Goal: Task Accomplishment & Management: Use online tool/utility

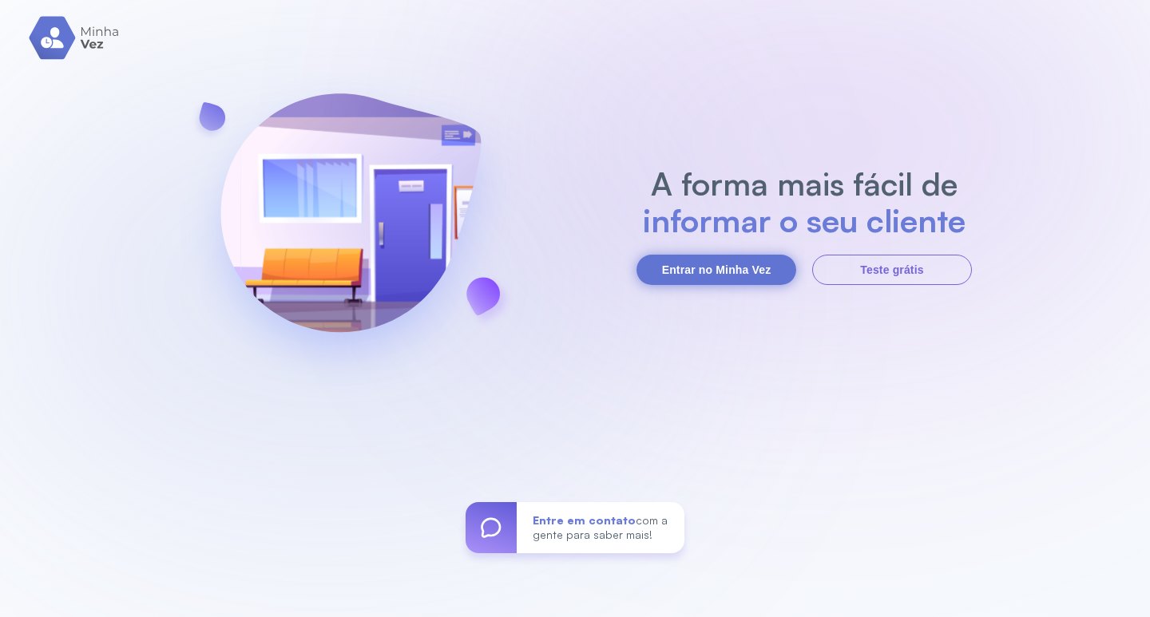
click at [736, 255] on button "Entrar no Minha Vez" at bounding box center [717, 270] width 160 height 30
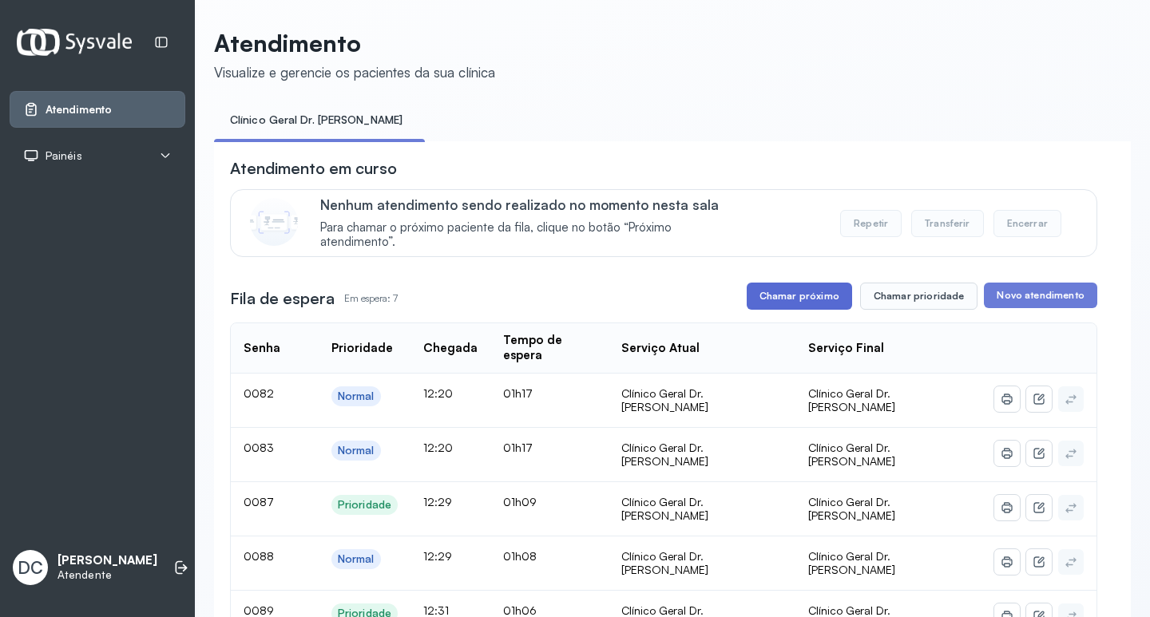
click at [811, 292] on button "Chamar próximo" at bounding box center [799, 296] width 105 height 27
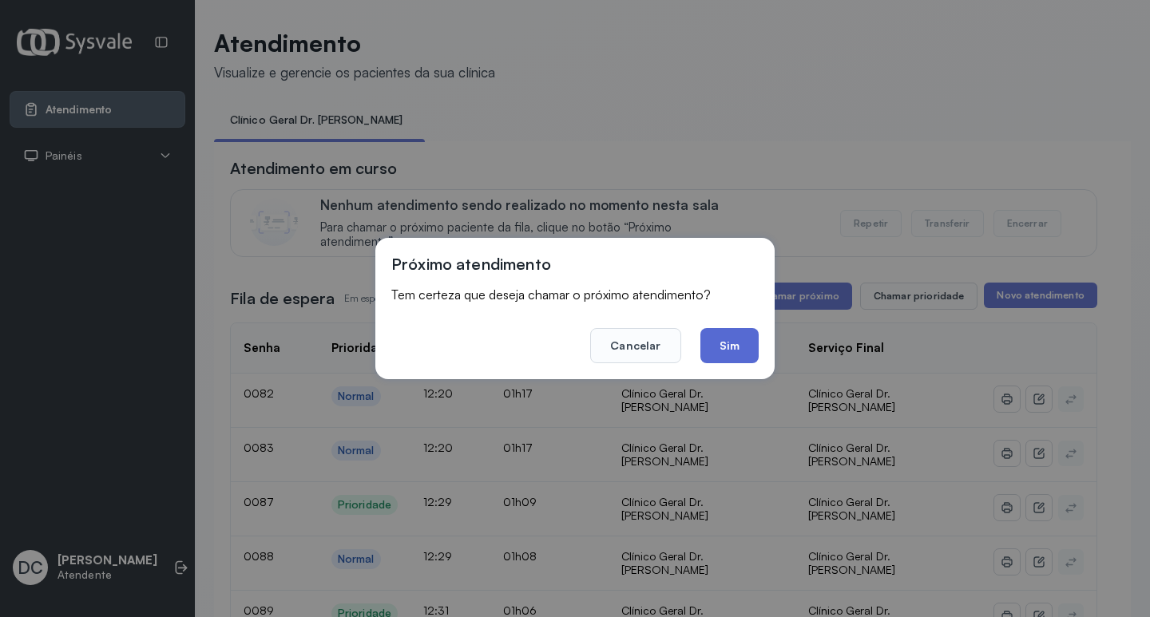
click at [707, 336] on button "Sim" at bounding box center [729, 345] width 58 height 35
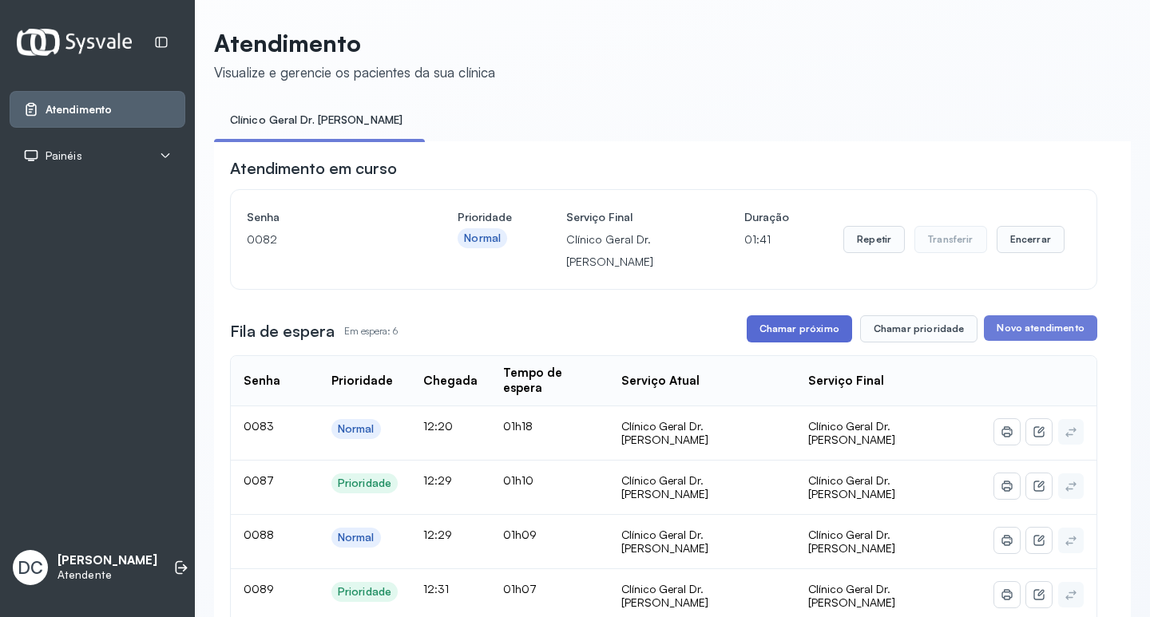
click at [818, 340] on button "Chamar próximo" at bounding box center [799, 328] width 105 height 27
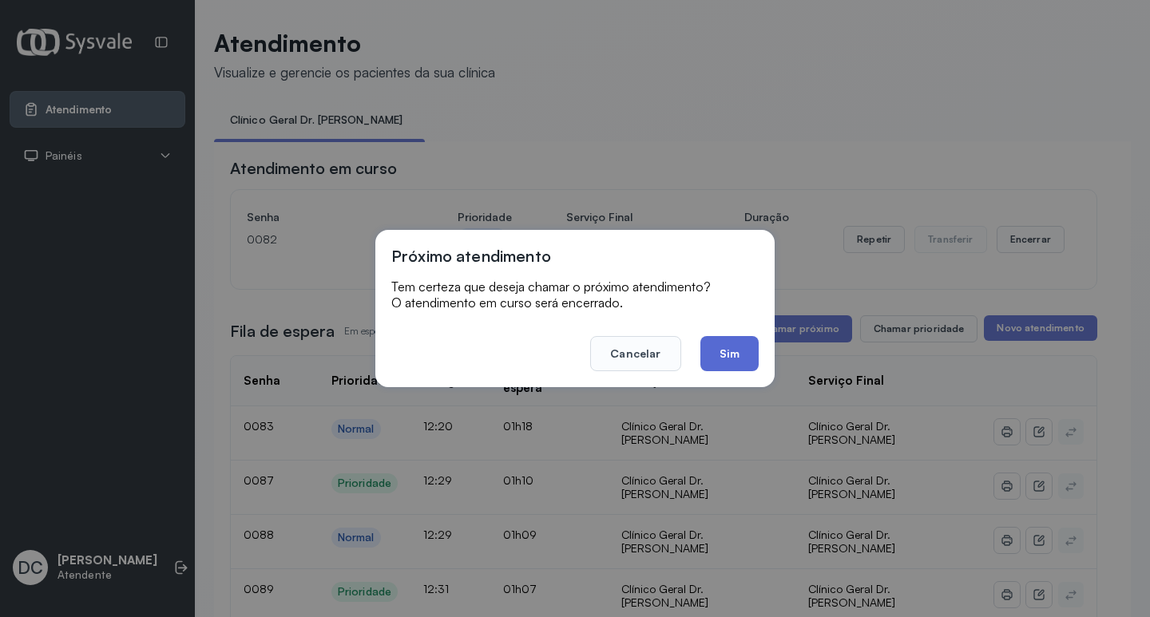
click at [736, 359] on button "Sim" at bounding box center [729, 353] width 58 height 35
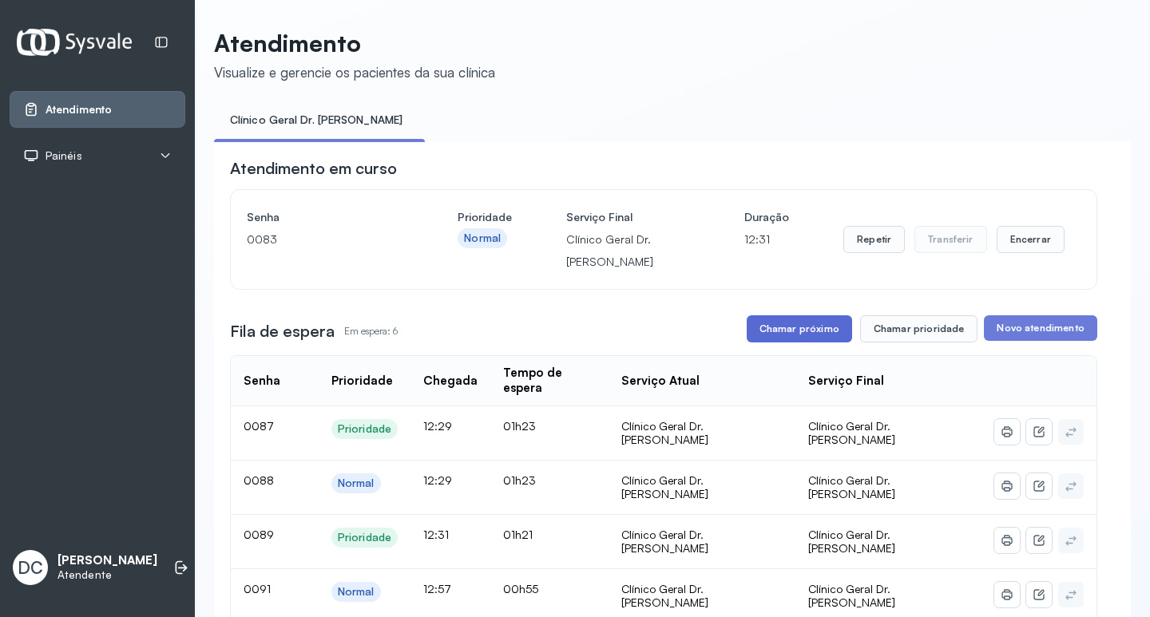
click at [760, 325] on button "Chamar próximo" at bounding box center [799, 328] width 105 height 27
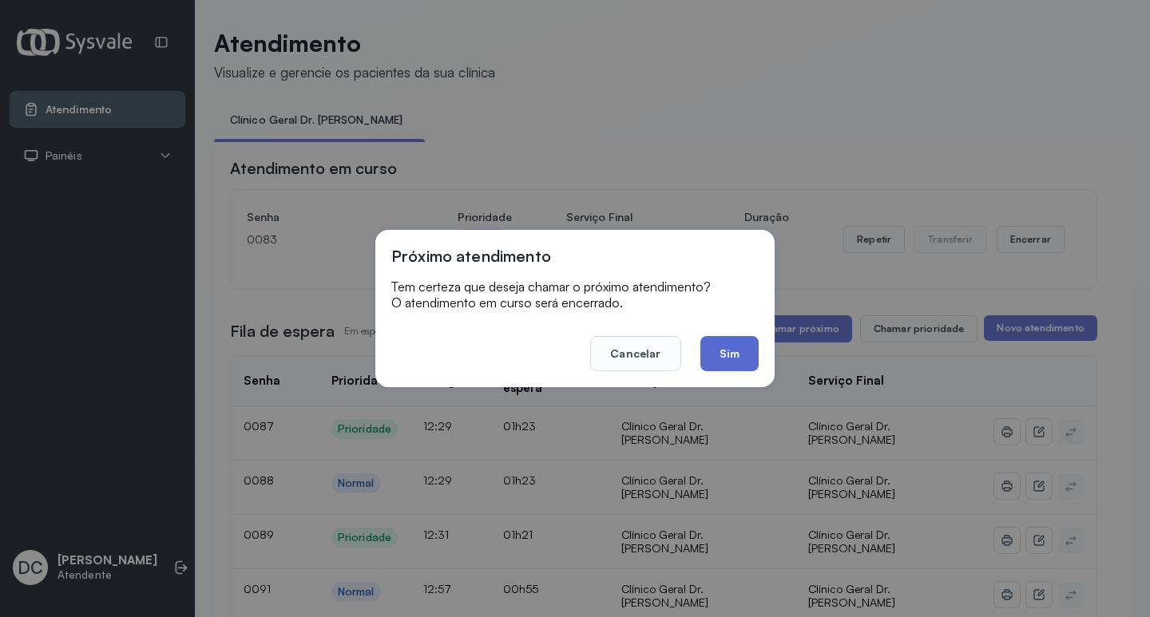
click at [720, 355] on button "Sim" at bounding box center [729, 353] width 58 height 35
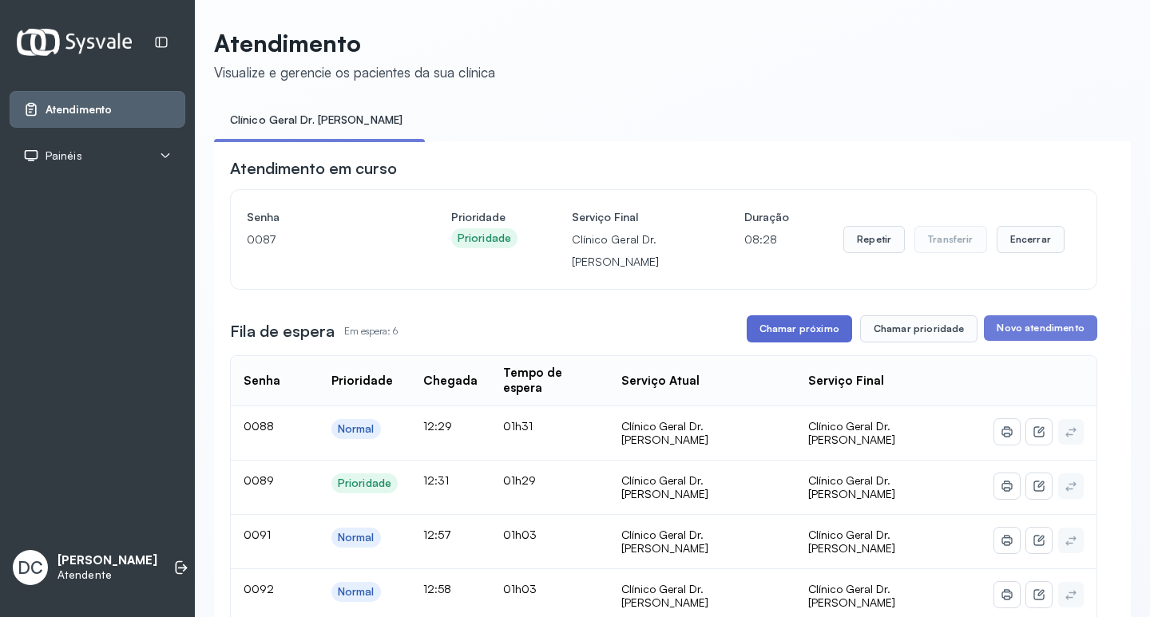
click at [798, 337] on button "Chamar próximo" at bounding box center [799, 328] width 105 height 27
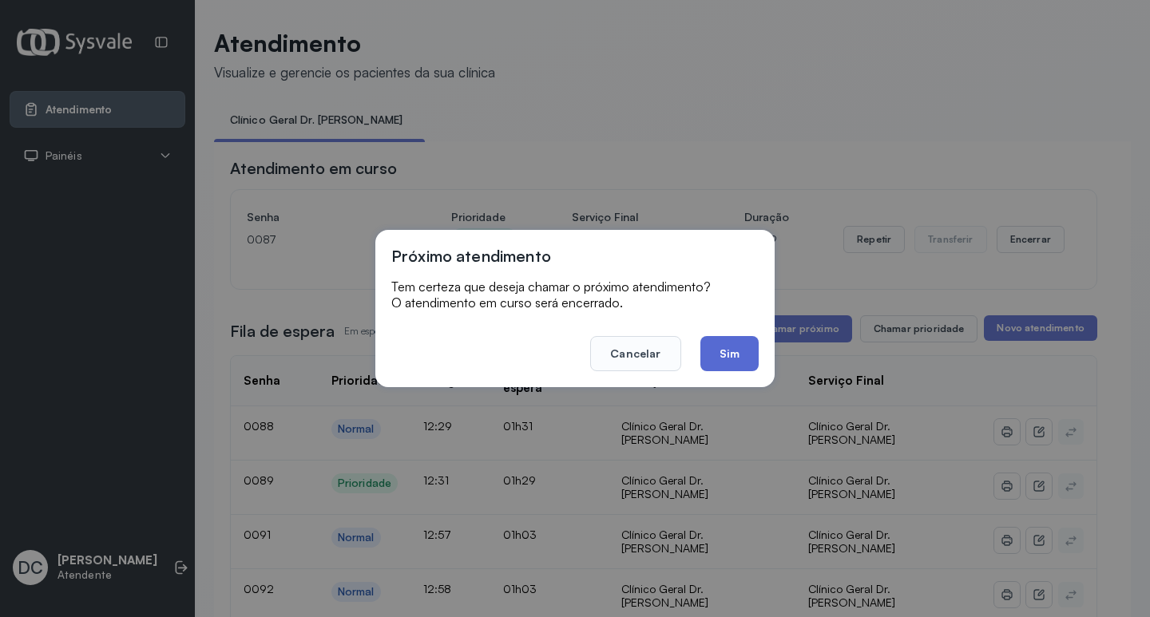
click at [751, 354] on button "Sim" at bounding box center [729, 353] width 58 height 35
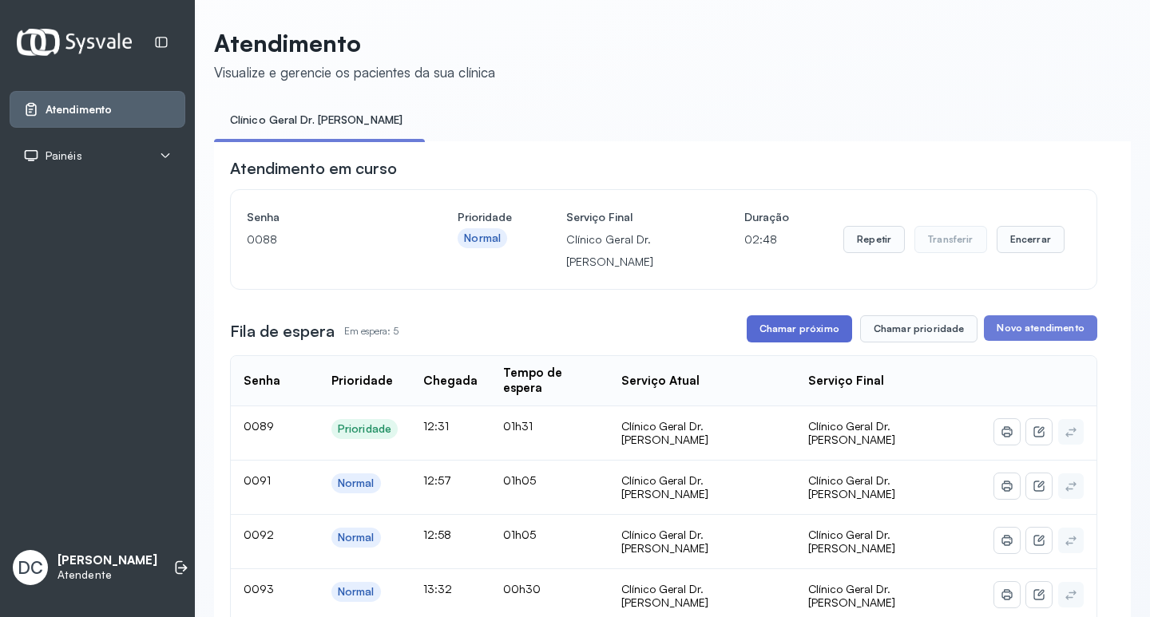
click at [771, 323] on button "Chamar próximo" at bounding box center [799, 328] width 105 height 27
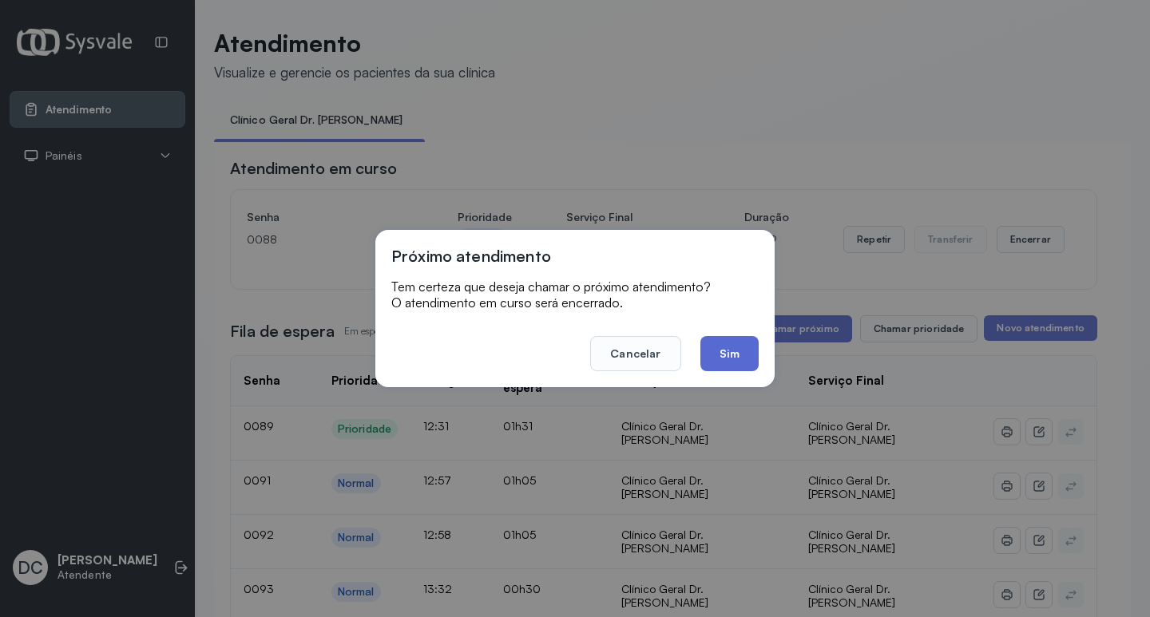
click at [728, 357] on button "Sim" at bounding box center [729, 353] width 58 height 35
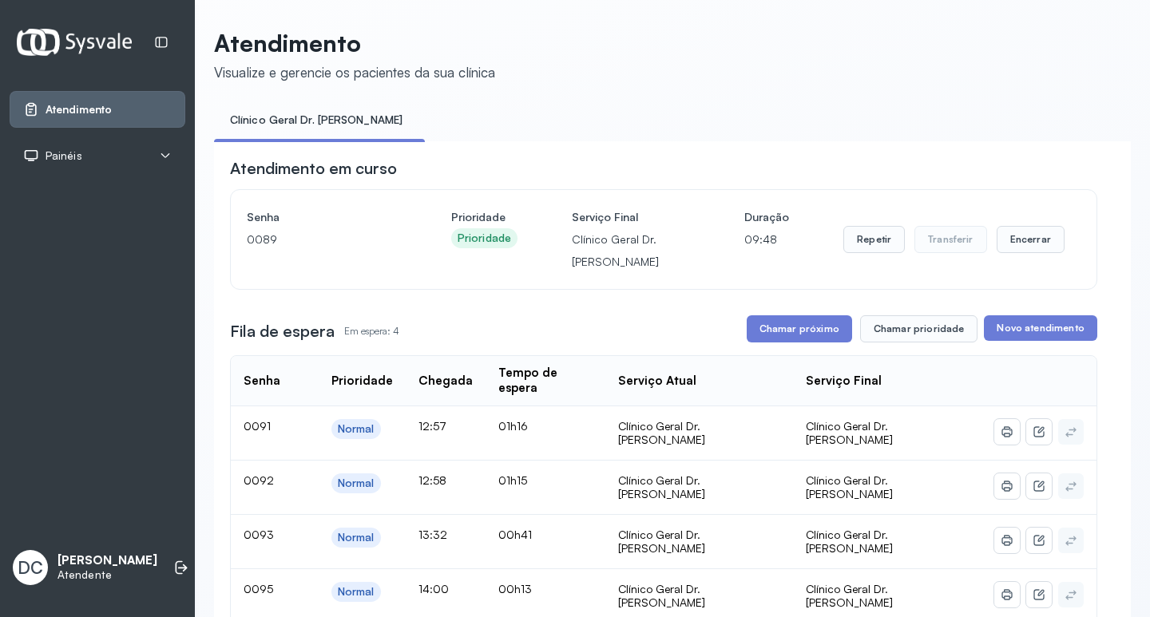
scroll to position [240, 0]
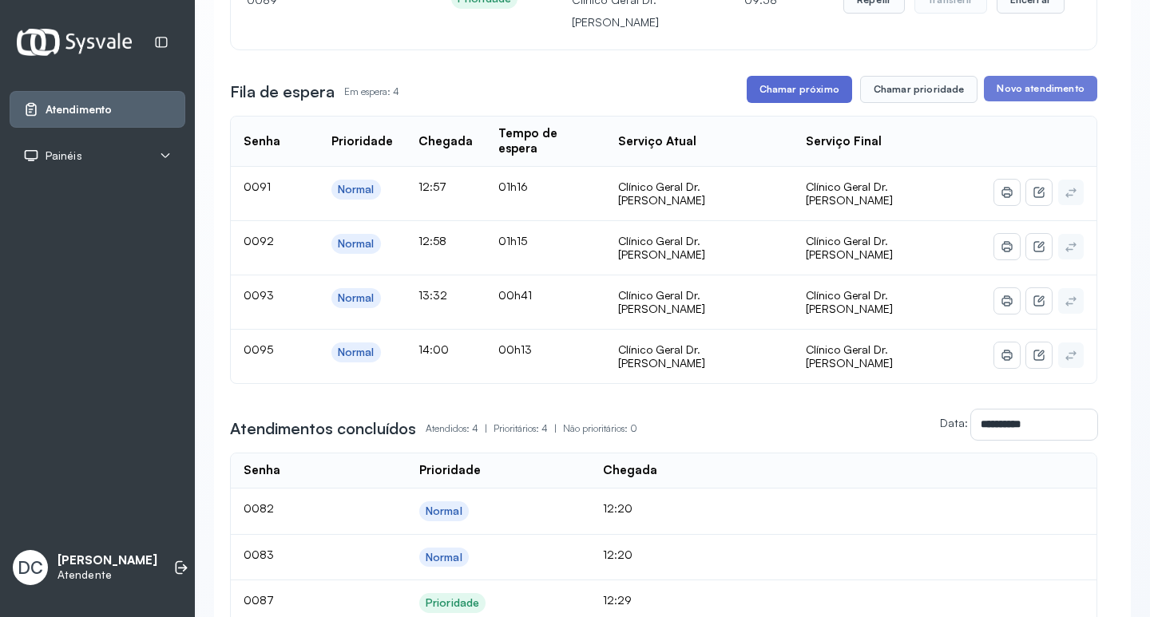
click at [776, 85] on button "Chamar próximo" at bounding box center [799, 89] width 105 height 27
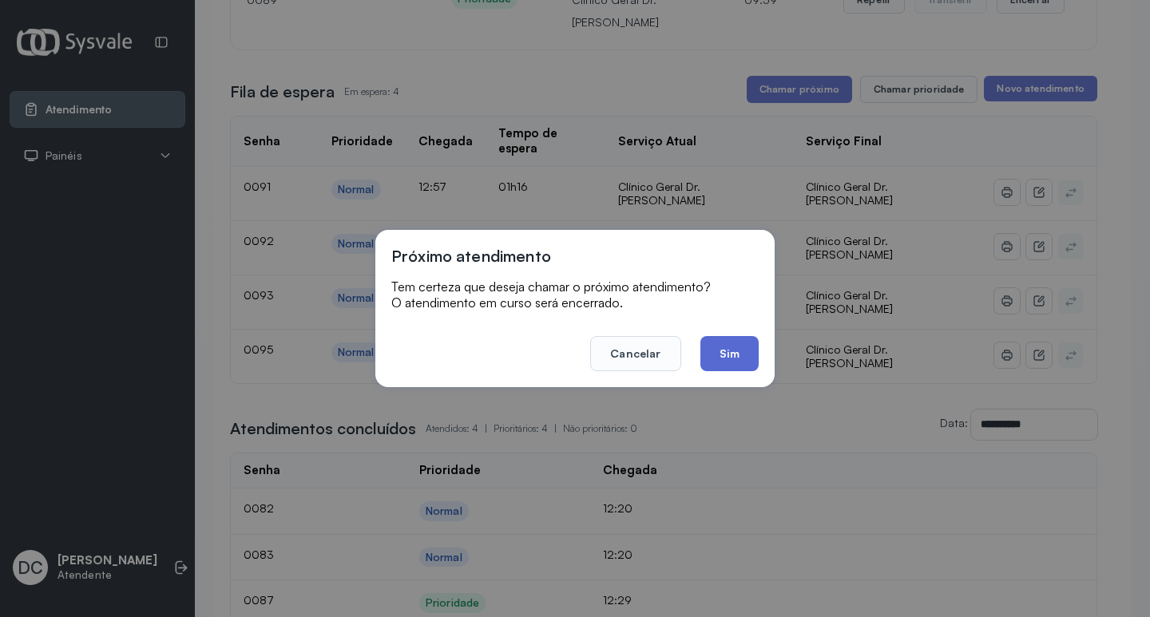
click at [702, 355] on button "Sim" at bounding box center [729, 353] width 58 height 35
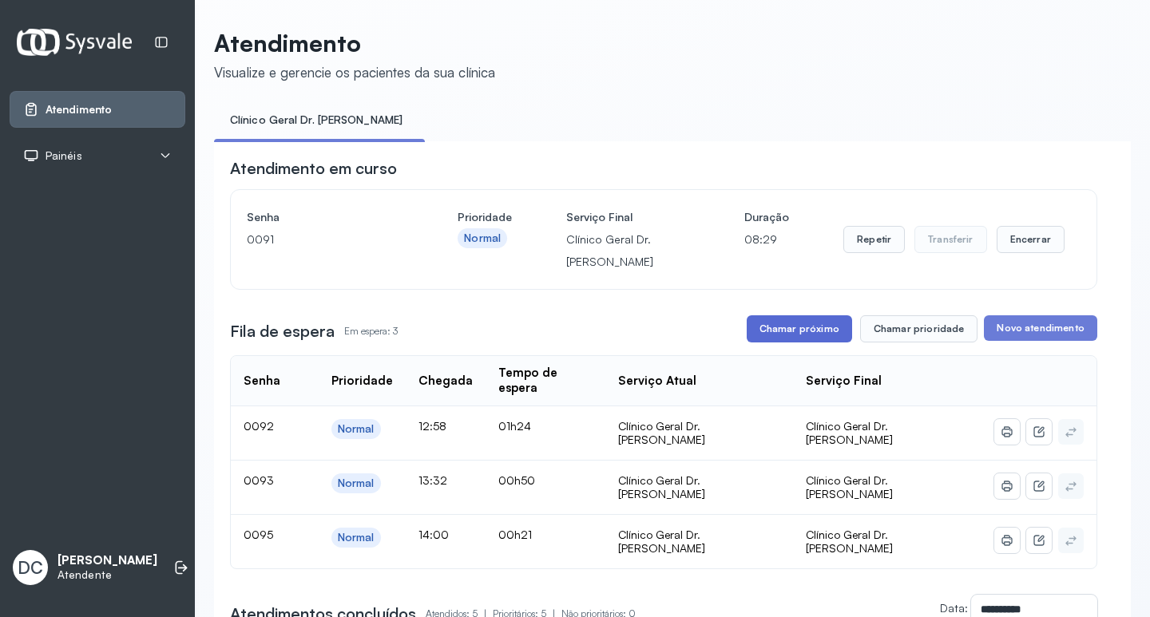
click at [813, 336] on button "Chamar próximo" at bounding box center [799, 328] width 105 height 27
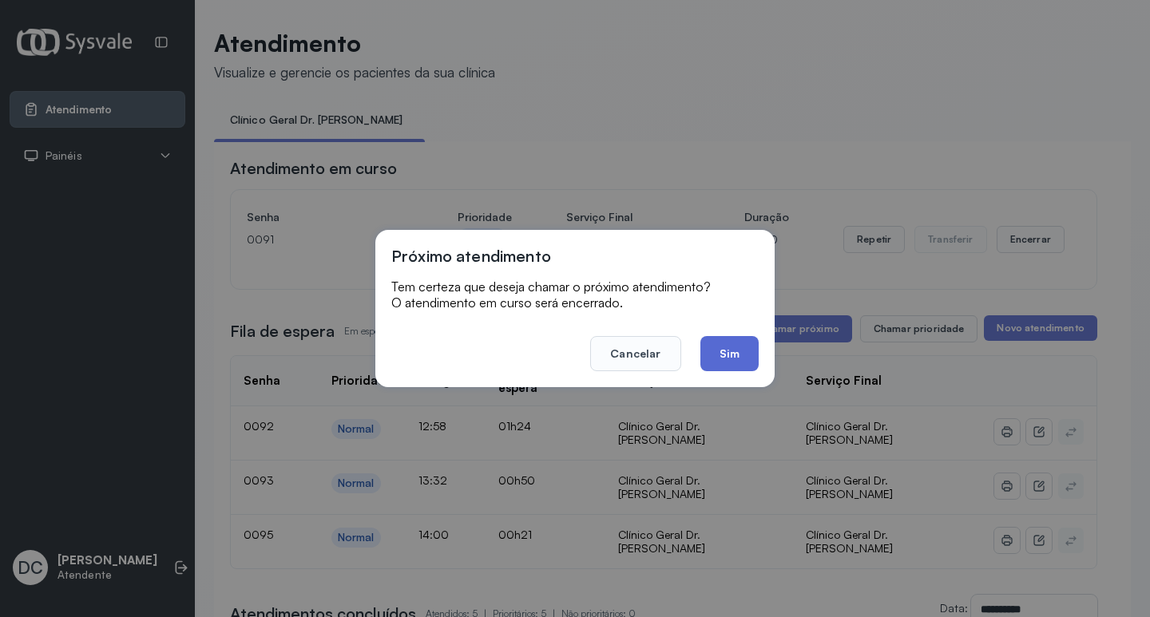
click at [748, 363] on button "Sim" at bounding box center [729, 353] width 58 height 35
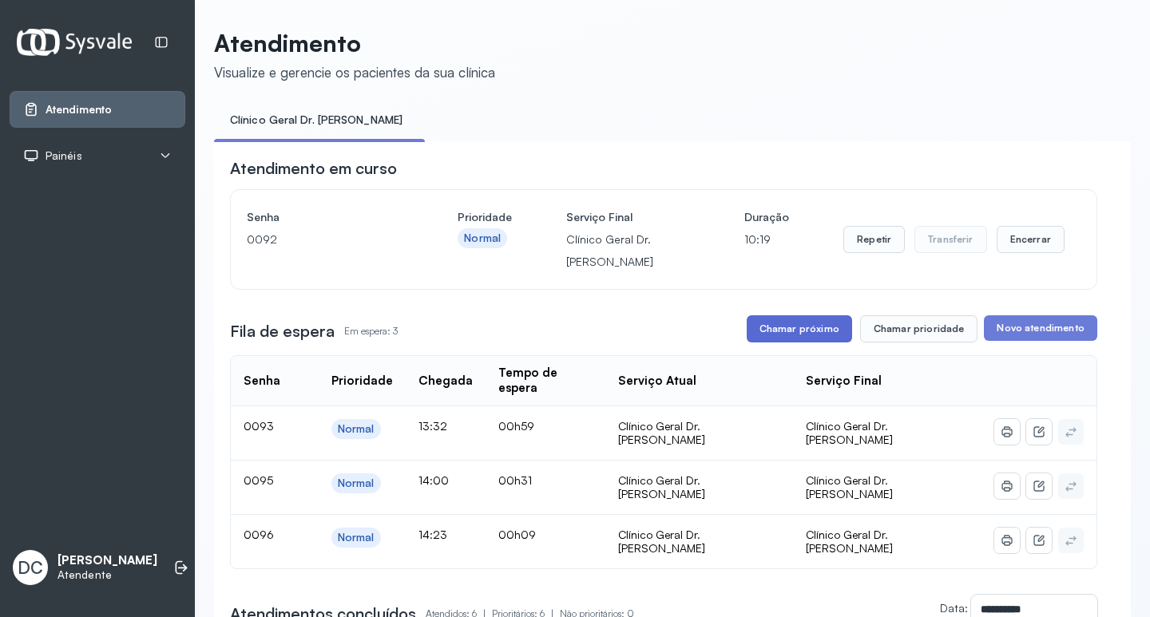
click at [793, 325] on button "Chamar próximo" at bounding box center [799, 328] width 105 height 27
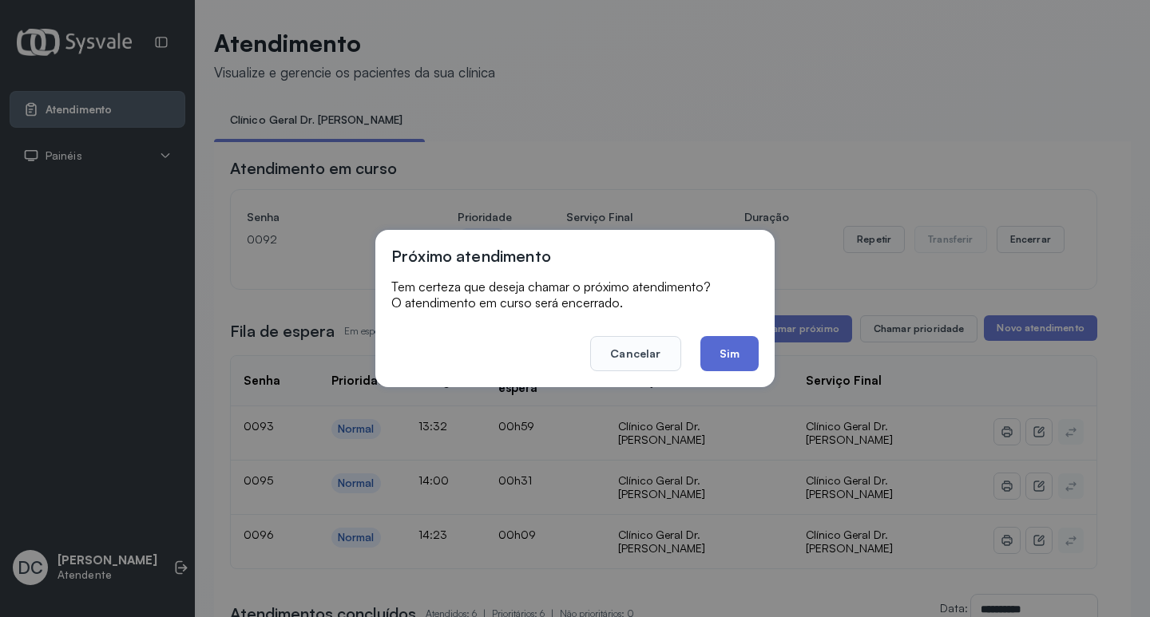
click at [727, 354] on button "Sim" at bounding box center [729, 353] width 58 height 35
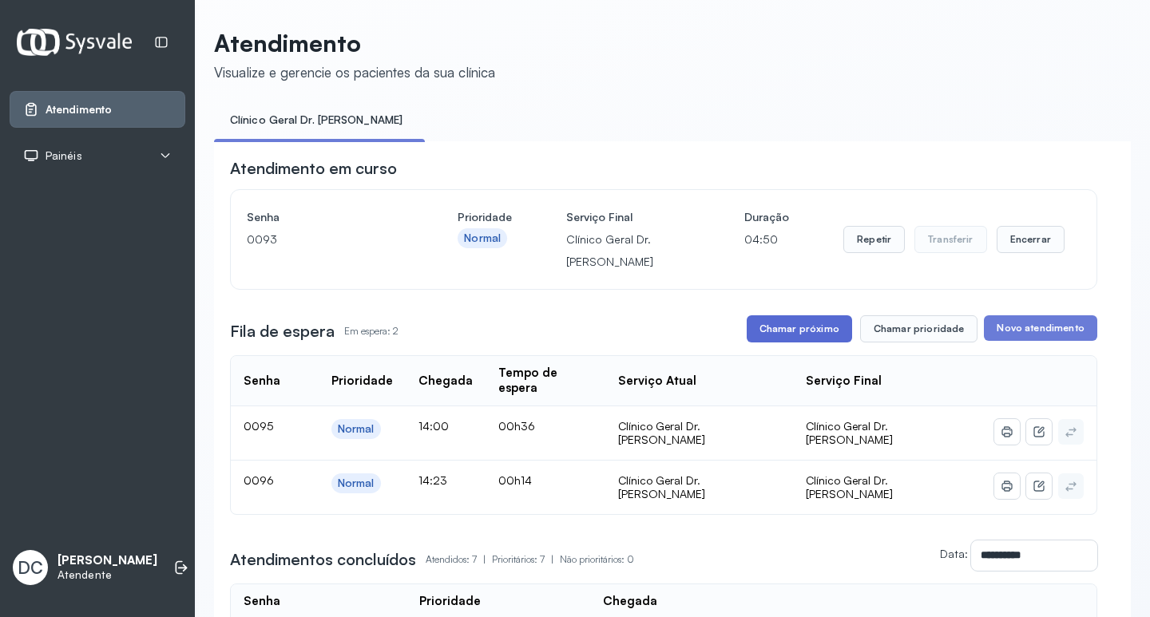
click at [772, 335] on button "Chamar próximo" at bounding box center [799, 328] width 105 height 27
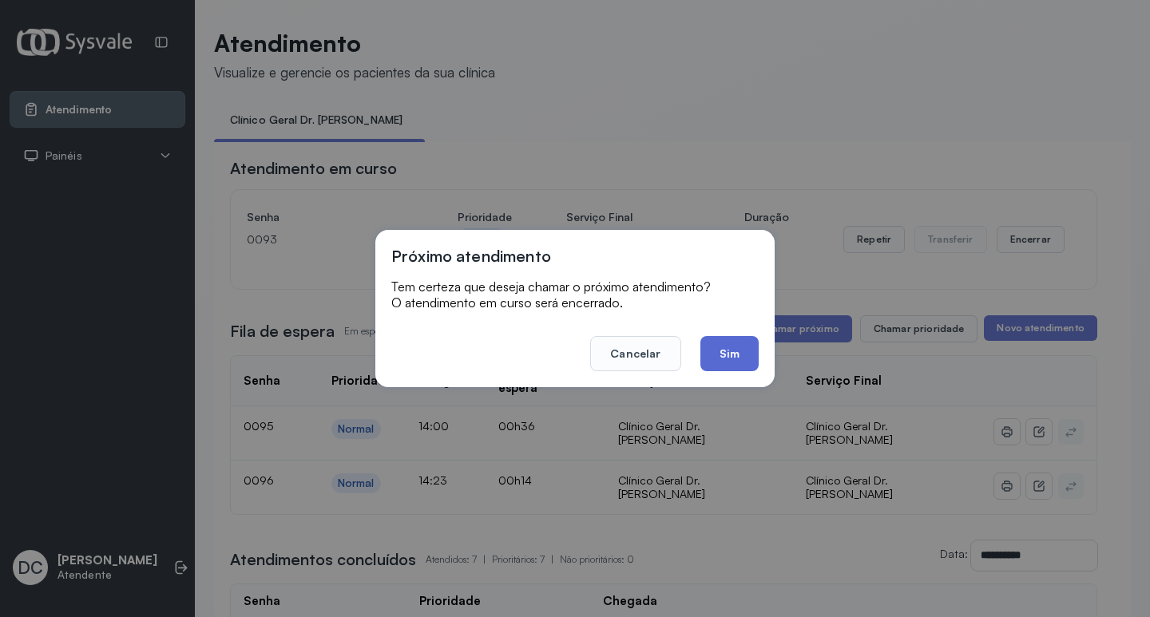
click at [724, 349] on button "Sim" at bounding box center [729, 353] width 58 height 35
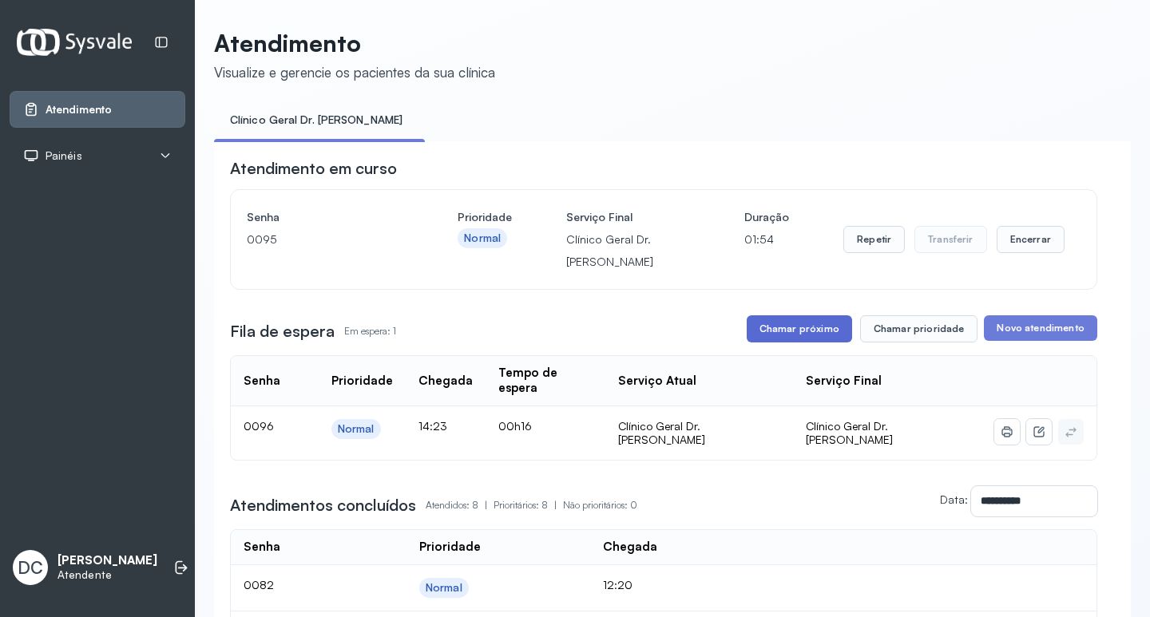
click at [779, 343] on button "Chamar próximo" at bounding box center [799, 328] width 105 height 27
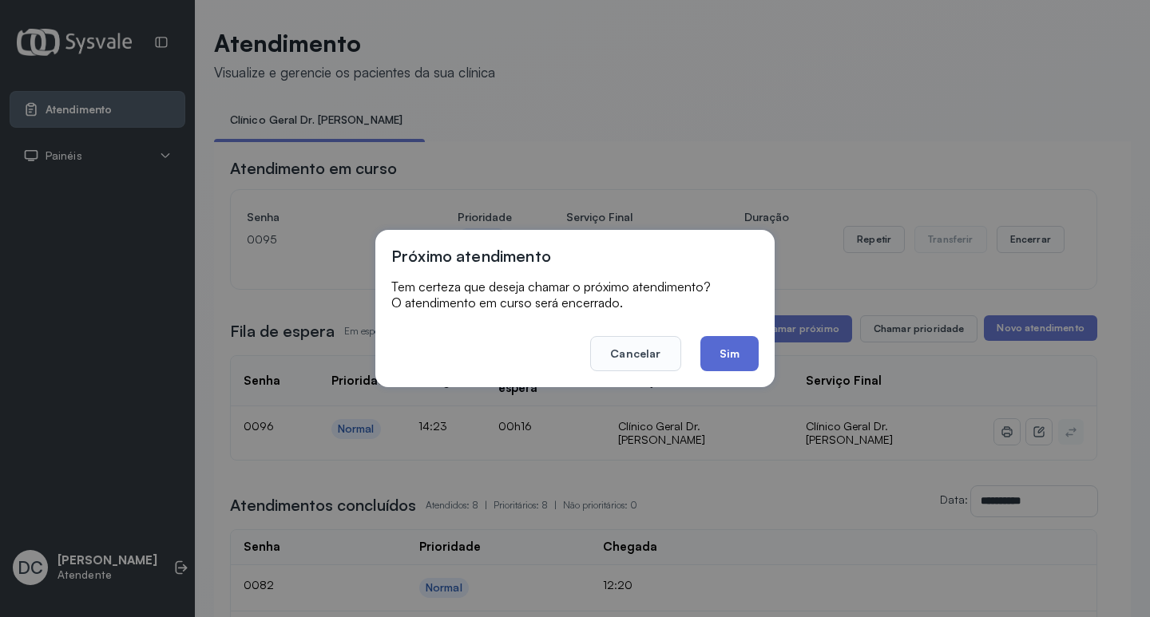
click at [739, 357] on button "Sim" at bounding box center [729, 353] width 58 height 35
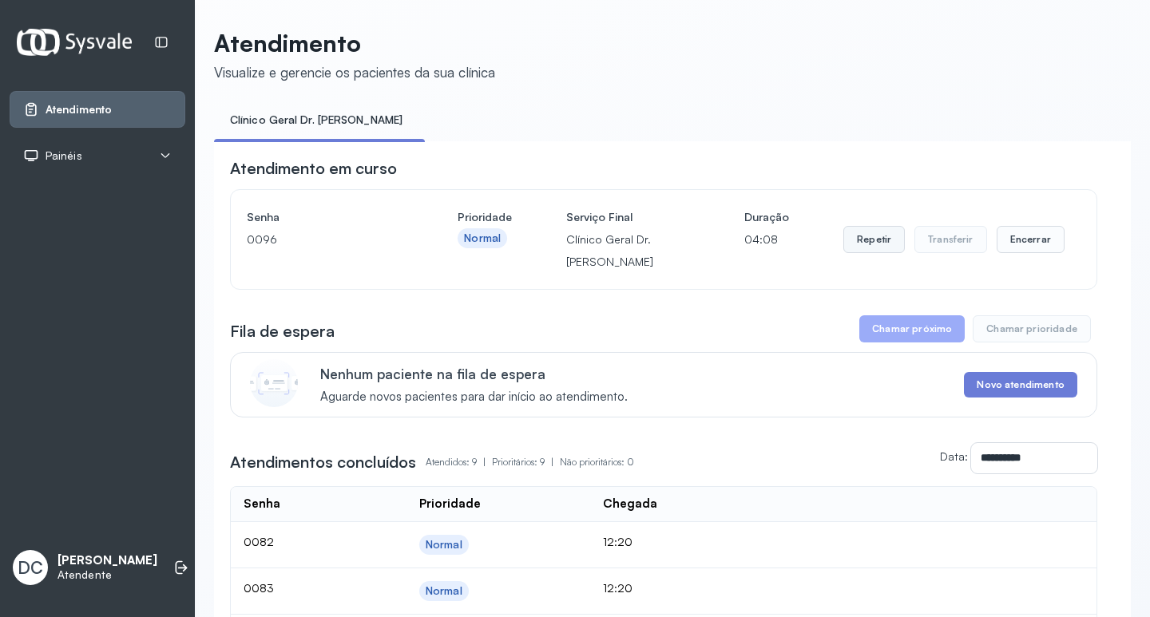
click at [870, 234] on button "Repetir" at bounding box center [873, 239] width 61 height 27
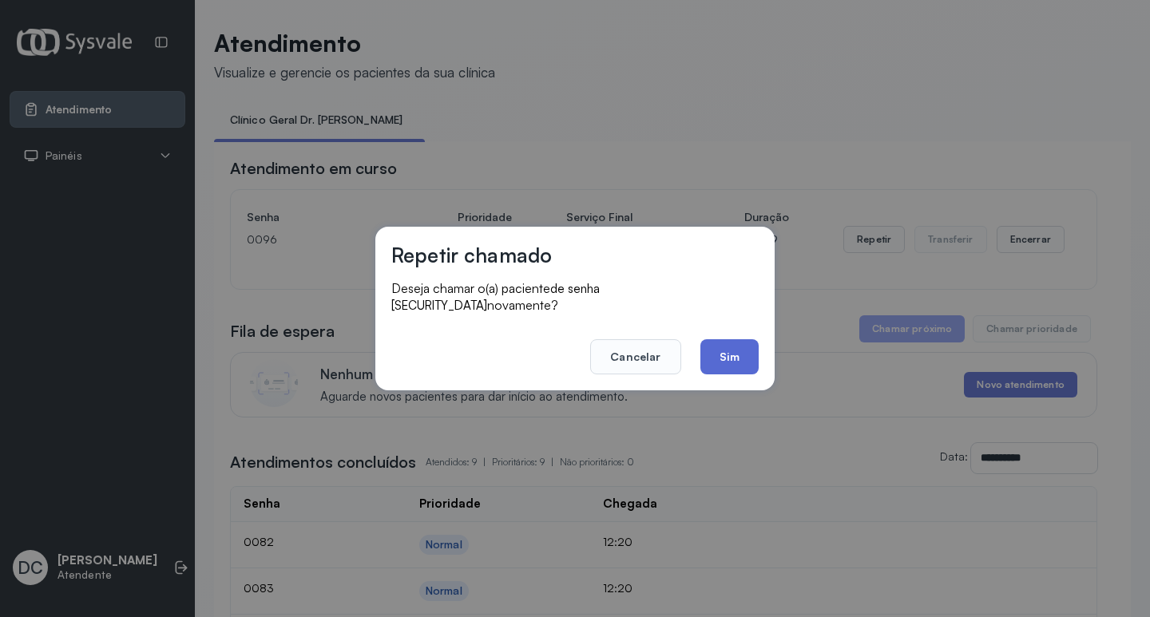
click at [744, 345] on button "Sim" at bounding box center [729, 356] width 58 height 35
